Goal: Task Accomplishment & Management: Complete application form

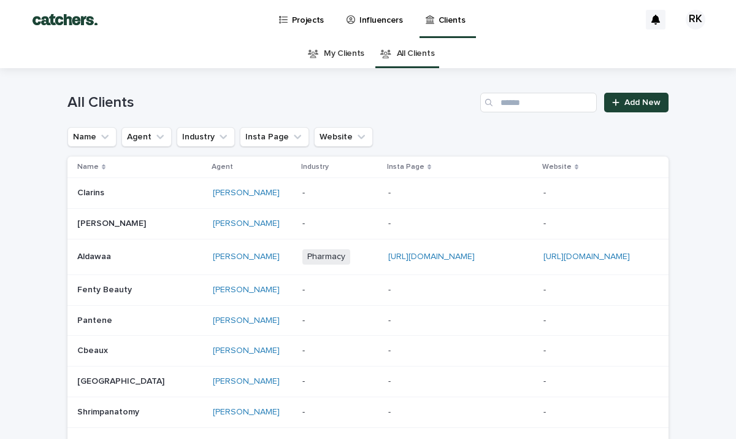
click at [355, 58] on link "My Clients" at bounding box center [344, 53] width 40 height 29
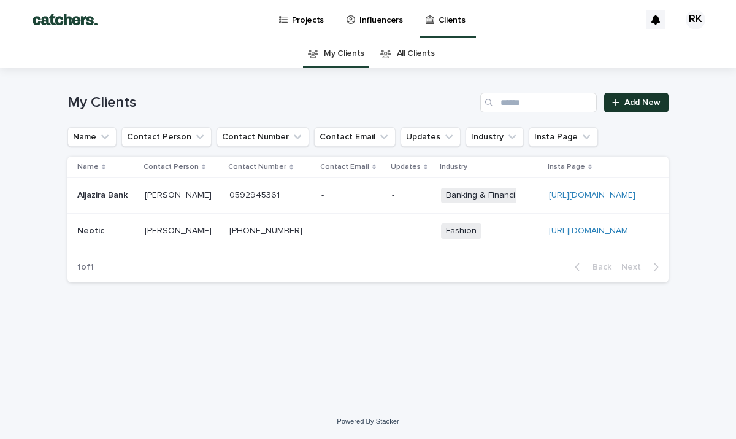
click at [634, 96] on link "Add New" at bounding box center [636, 103] width 64 height 20
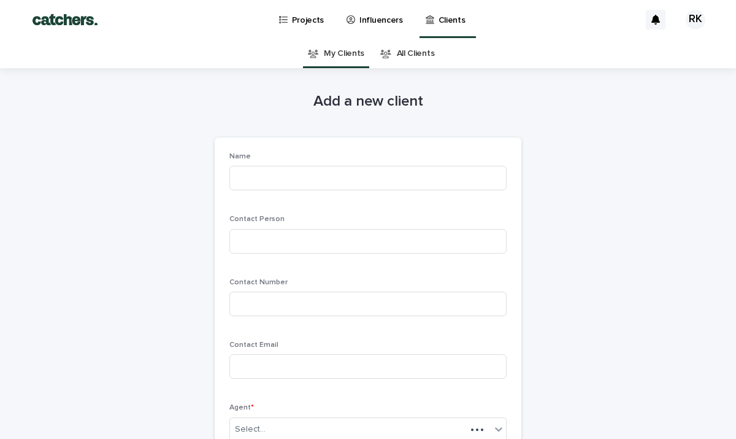
scroll to position [39, 0]
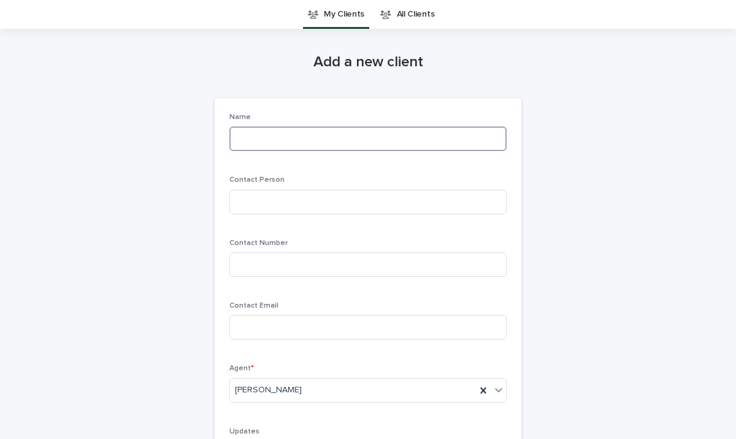
click at [390, 129] on input at bounding box center [367, 138] width 277 height 25
type input "*"
type input "**********"
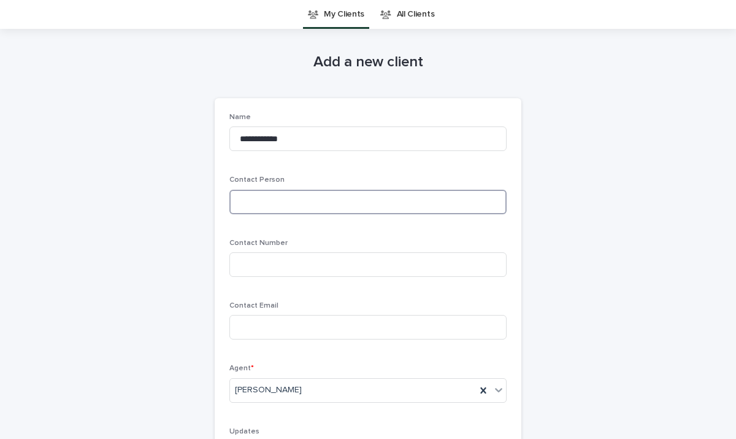
click at [271, 202] on input at bounding box center [367, 202] width 277 height 25
type input "*****"
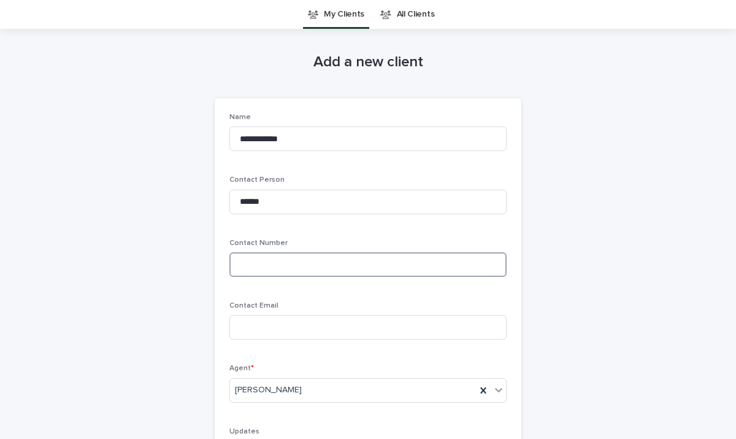
click at [273, 258] on input at bounding box center [367, 264] width 277 height 25
type input "**********"
click at [310, 323] on input at bounding box center [367, 327] width 277 height 25
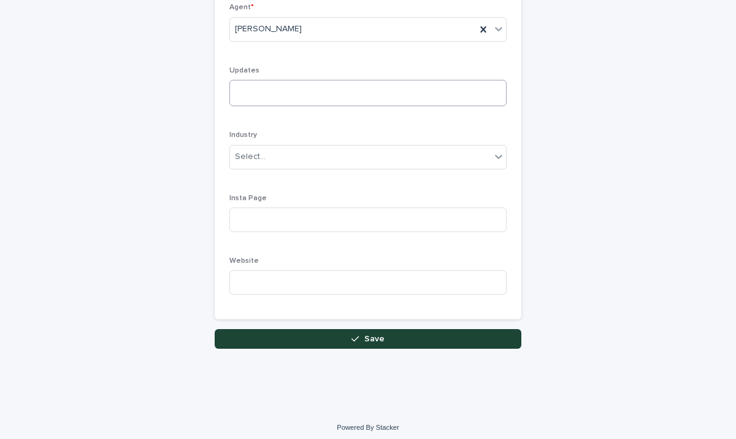
scroll to position [406, 0]
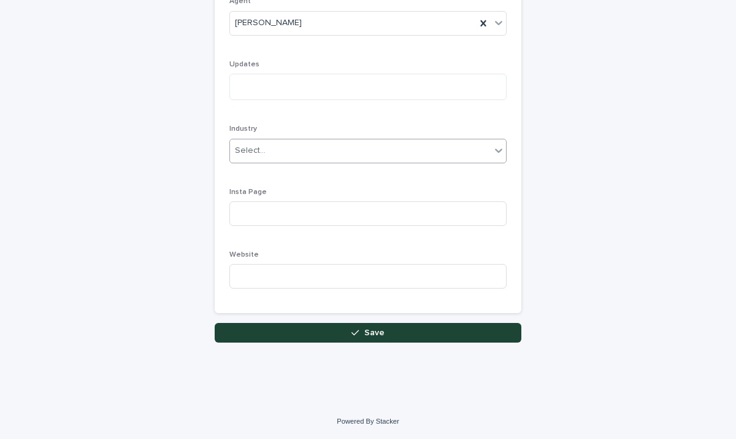
click at [303, 143] on div "Select..." at bounding box center [360, 151] width 261 height 20
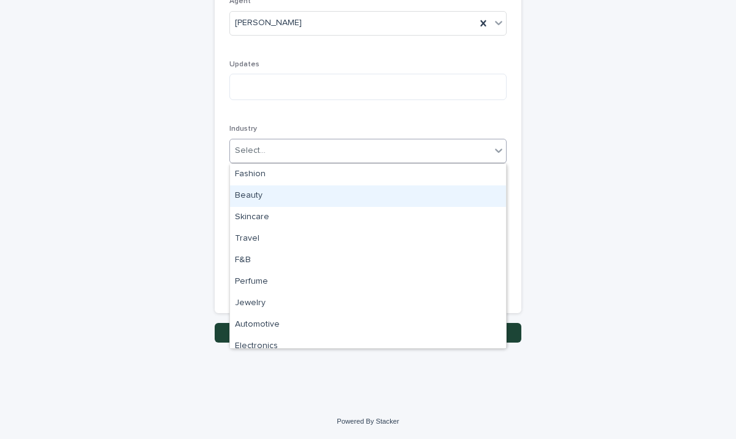
click at [304, 200] on div "Beauty" at bounding box center [368, 195] width 276 height 21
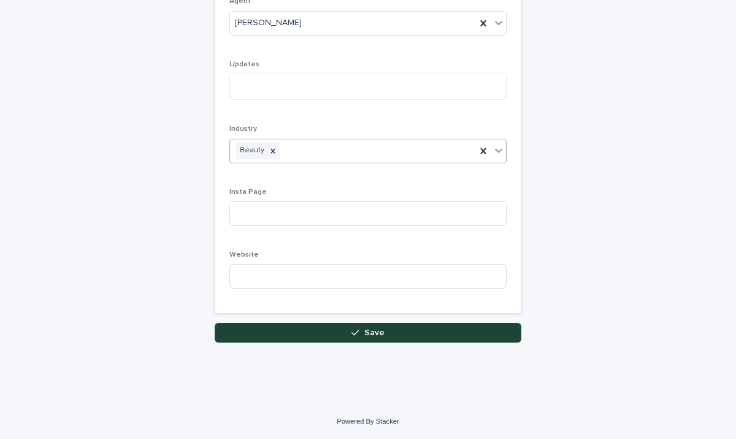
click at [313, 152] on div "Beauty" at bounding box center [353, 150] width 246 height 21
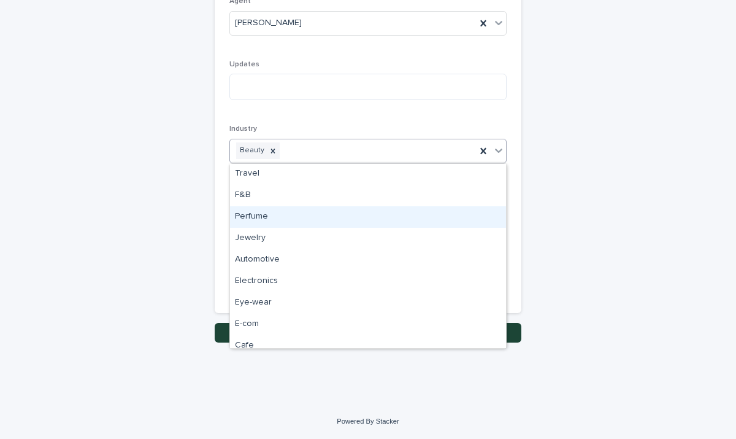
scroll to position [44, 0]
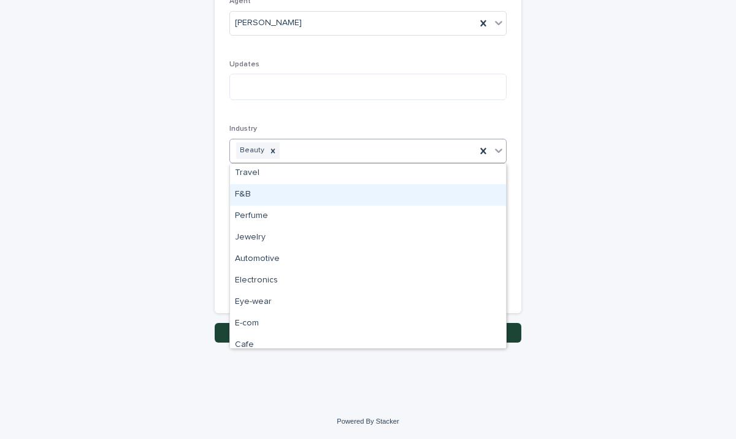
click at [300, 204] on div "F&B" at bounding box center [368, 194] width 276 height 21
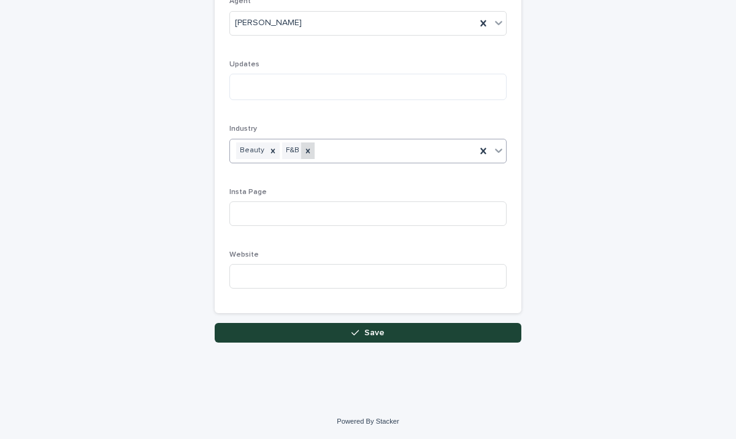
click at [308, 148] on icon at bounding box center [308, 151] width 9 height 9
click at [333, 150] on div "Beauty" at bounding box center [353, 150] width 246 height 21
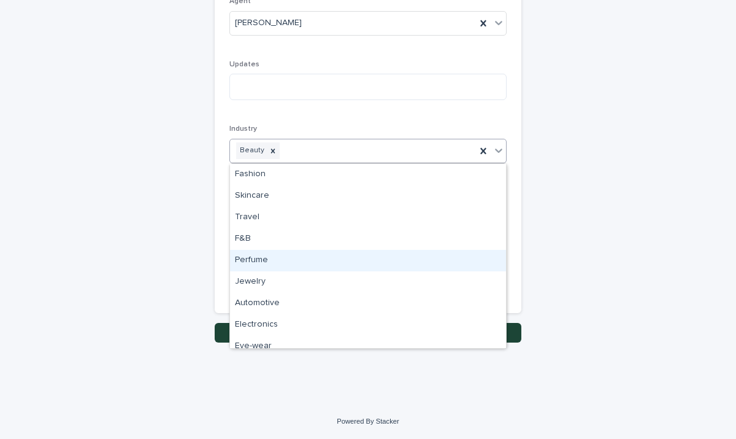
click at [320, 255] on div "Perfume" at bounding box center [368, 260] width 276 height 21
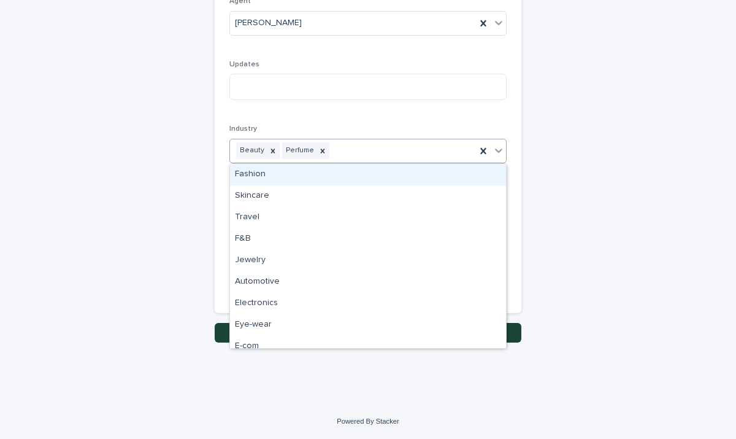
click at [340, 151] on div "Beauty Perfume" at bounding box center [353, 150] width 246 height 21
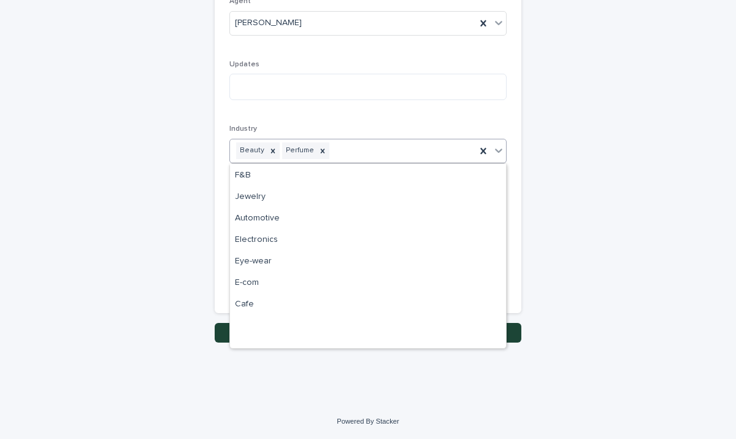
scroll to position [0, 0]
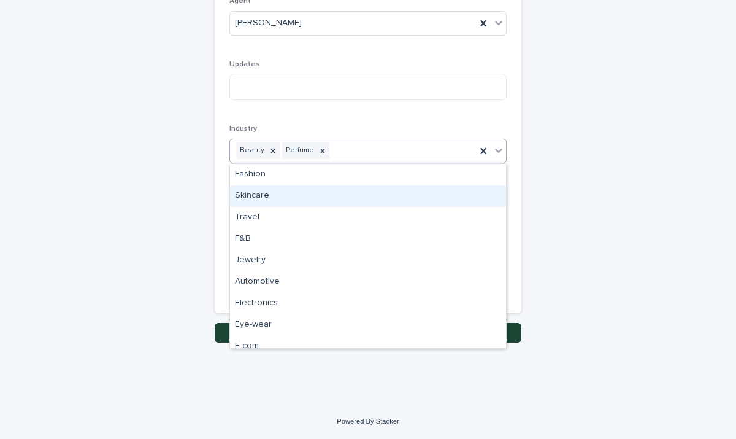
click at [315, 185] on div "Skincare" at bounding box center [368, 195] width 276 height 21
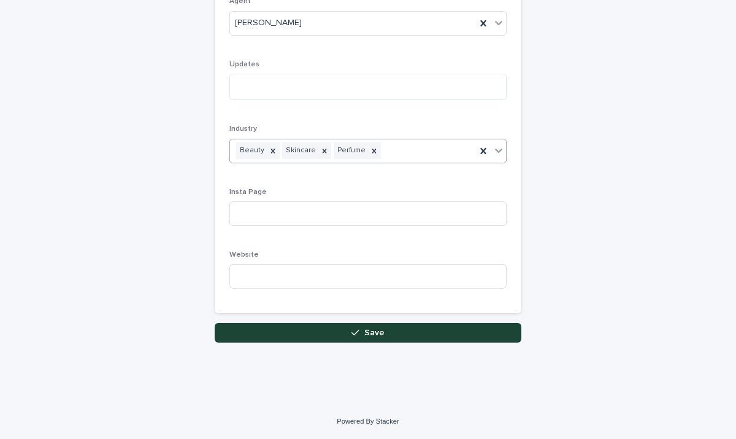
click at [398, 147] on div "Beauty Skincare Perfume" at bounding box center [353, 150] width 246 height 21
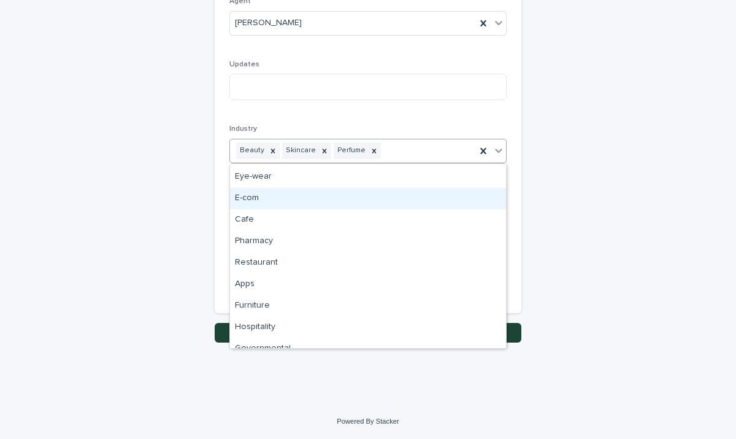
scroll to position [127, 0]
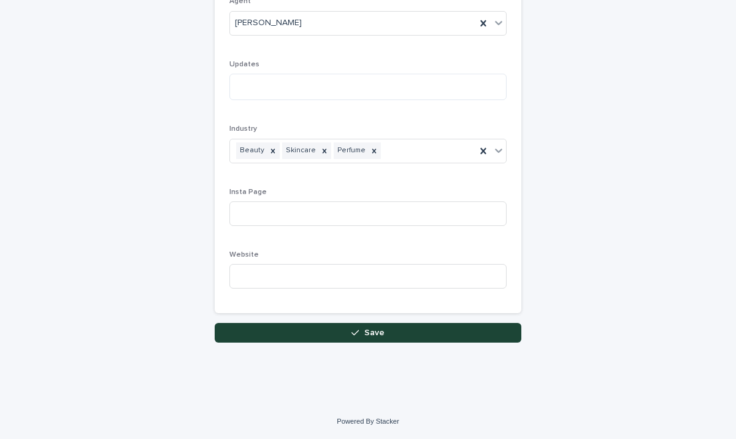
click at [600, 236] on div "**********" at bounding box center [367, 2] width 601 height 680
click at [413, 219] on input at bounding box center [367, 213] width 277 height 25
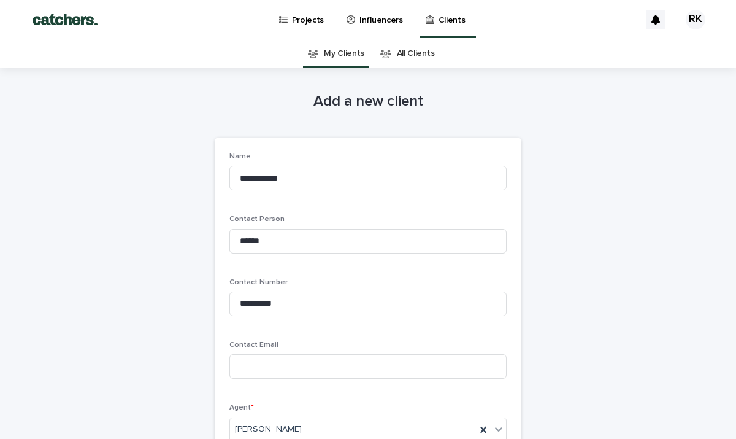
scroll to position [406, 0]
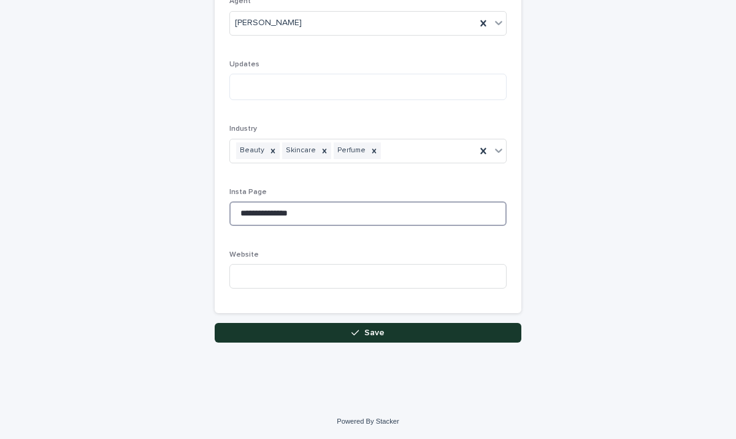
type input "**********"
click at [344, 332] on button "Save" at bounding box center [368, 333] width 307 height 20
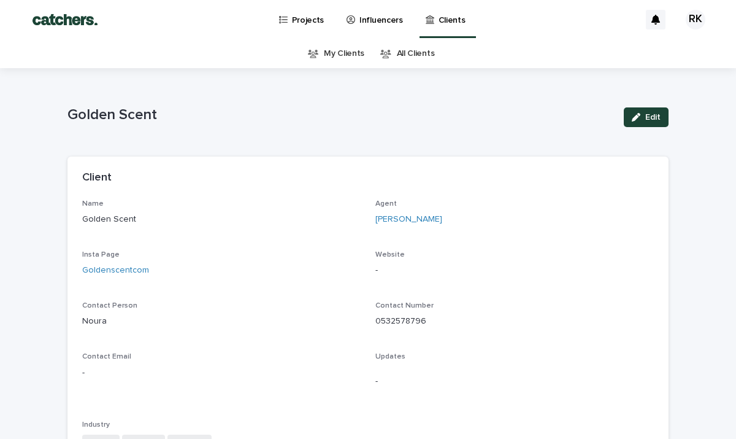
click at [379, 17] on p "Influencers" at bounding box center [382, 13] width 44 height 26
